Goal: Task Accomplishment & Management: Use online tool/utility

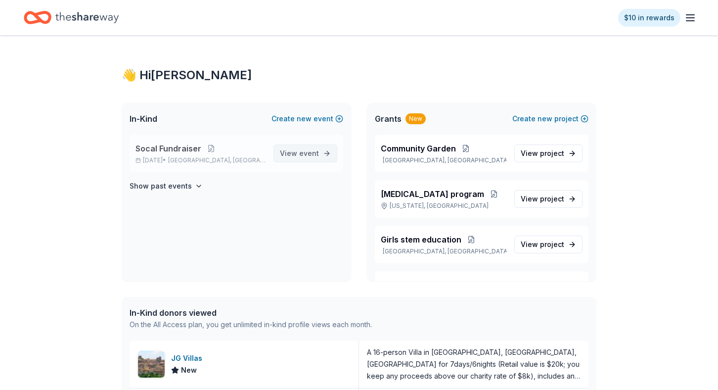
click at [291, 154] on span "View event" at bounding box center [299, 153] width 39 height 12
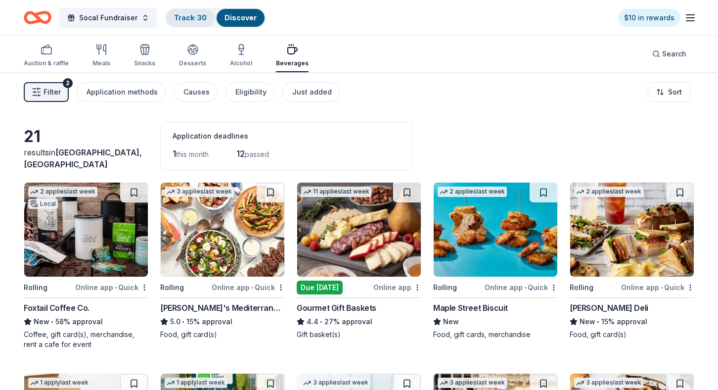
click at [184, 24] on div "Track · 30" at bounding box center [190, 18] width 48 height 18
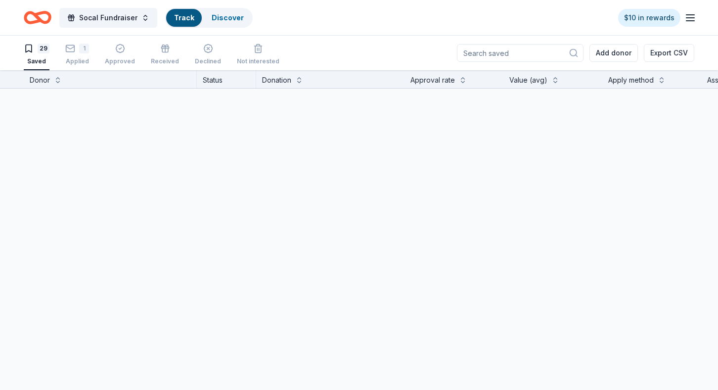
scroll to position [0, 0]
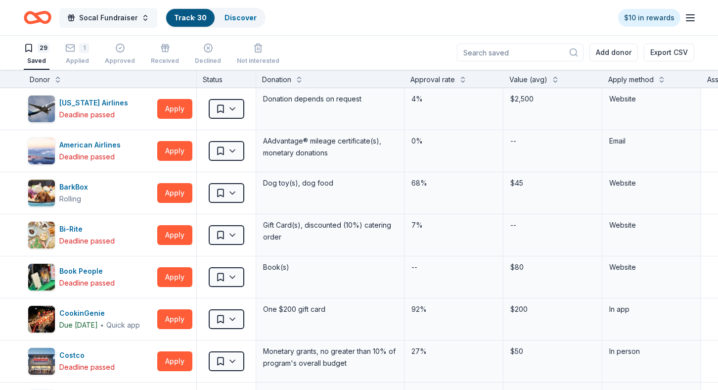
click at [147, 18] on button "Socal Fundraiser" at bounding box center [108, 18] width 98 height 20
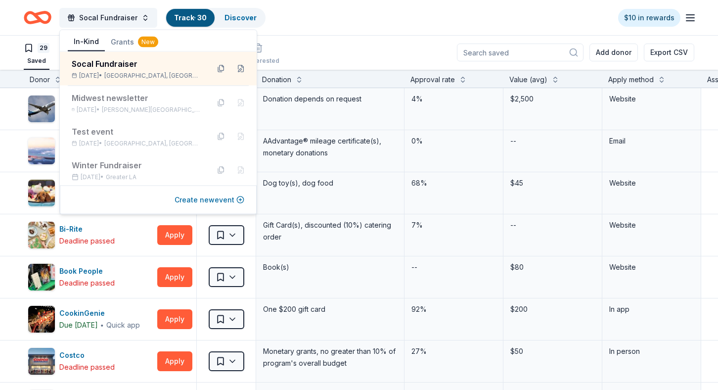
click at [240, 201] on button "Create new event" at bounding box center [210, 200] width 70 height 12
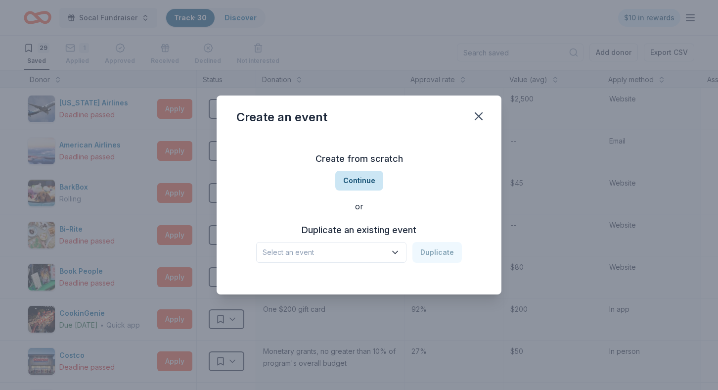
click at [368, 175] on button "Continue" at bounding box center [359, 181] width 48 height 20
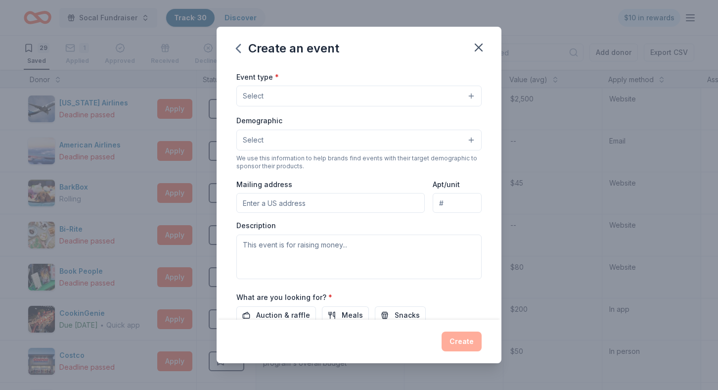
scroll to position [219, 0]
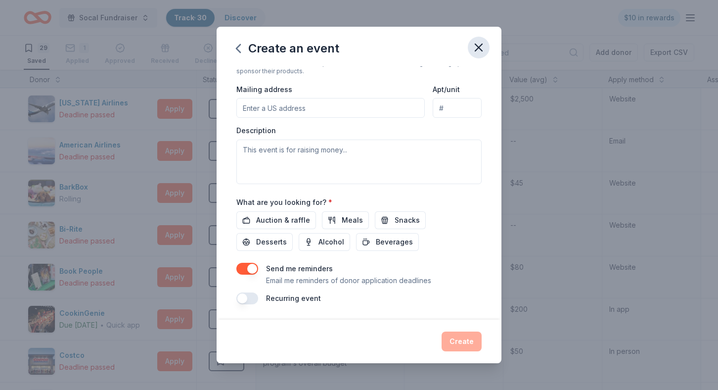
click at [485, 50] on icon "button" at bounding box center [479, 48] width 14 height 14
